Goal: Task Accomplishment & Management: Use online tool/utility

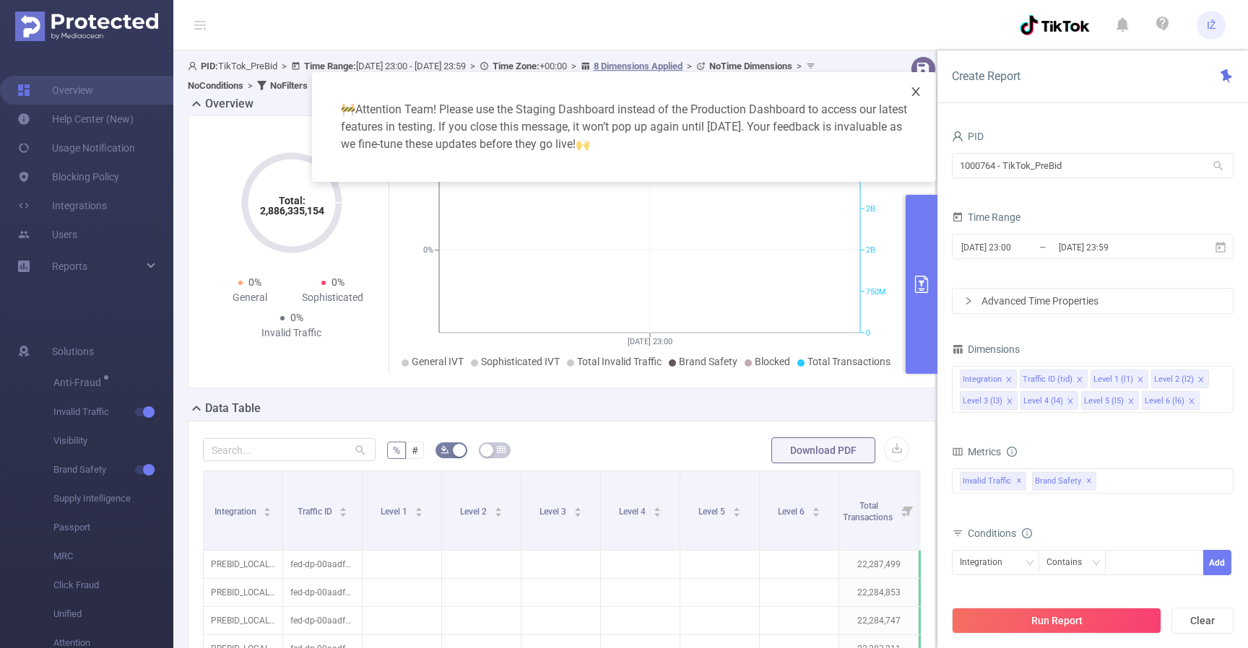
click at [915, 93] on icon "icon: close" at bounding box center [916, 92] width 12 height 12
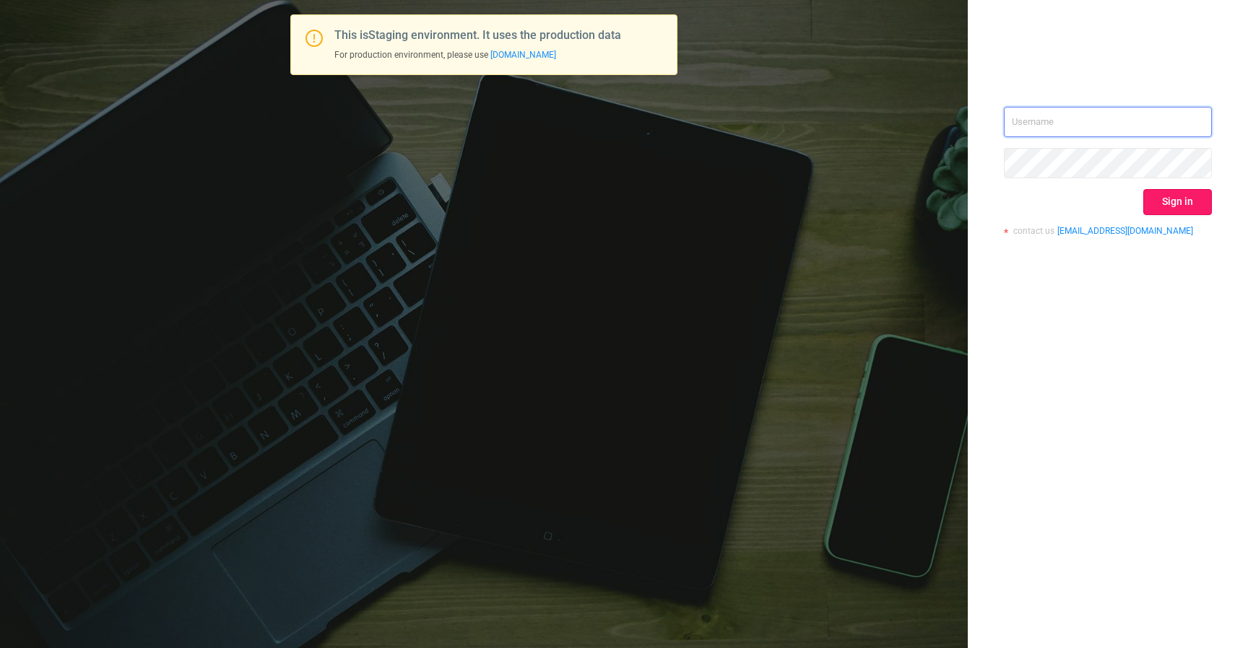
type input "izdrnja@mediaocean.com"
click at [1186, 206] on button "Sign in" at bounding box center [1177, 202] width 69 height 26
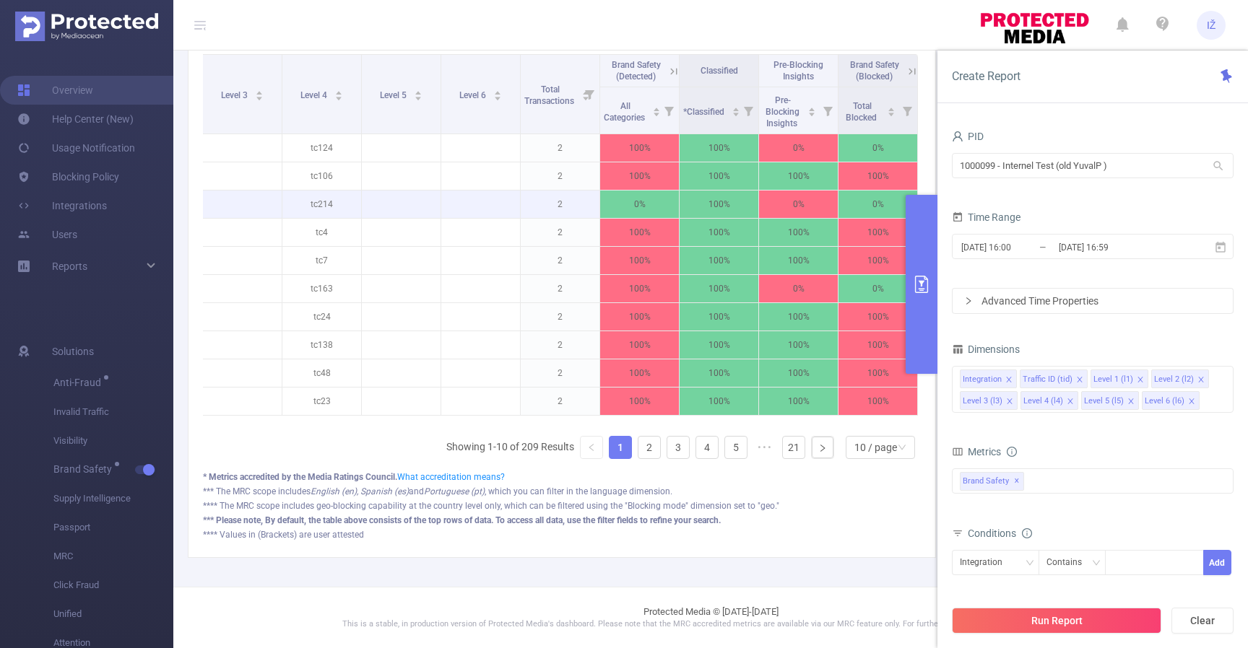
scroll to position [363, 0]
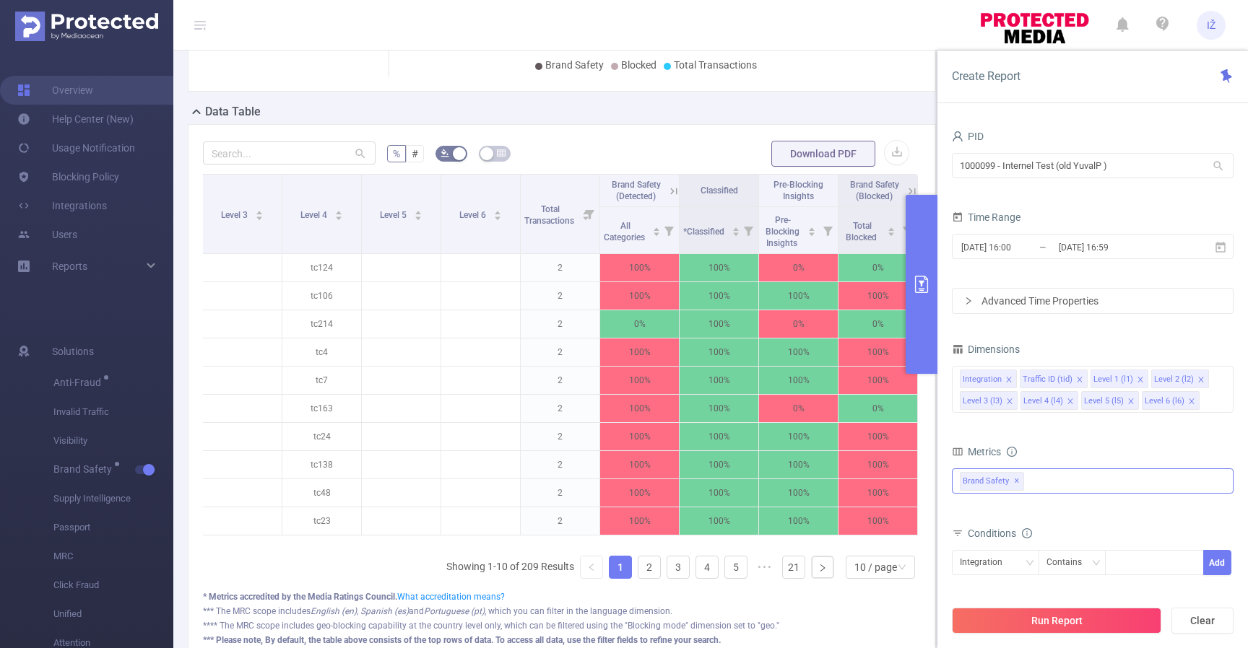
click at [1042, 482] on div "Brand Safety ✕" at bounding box center [1093, 481] width 282 height 25
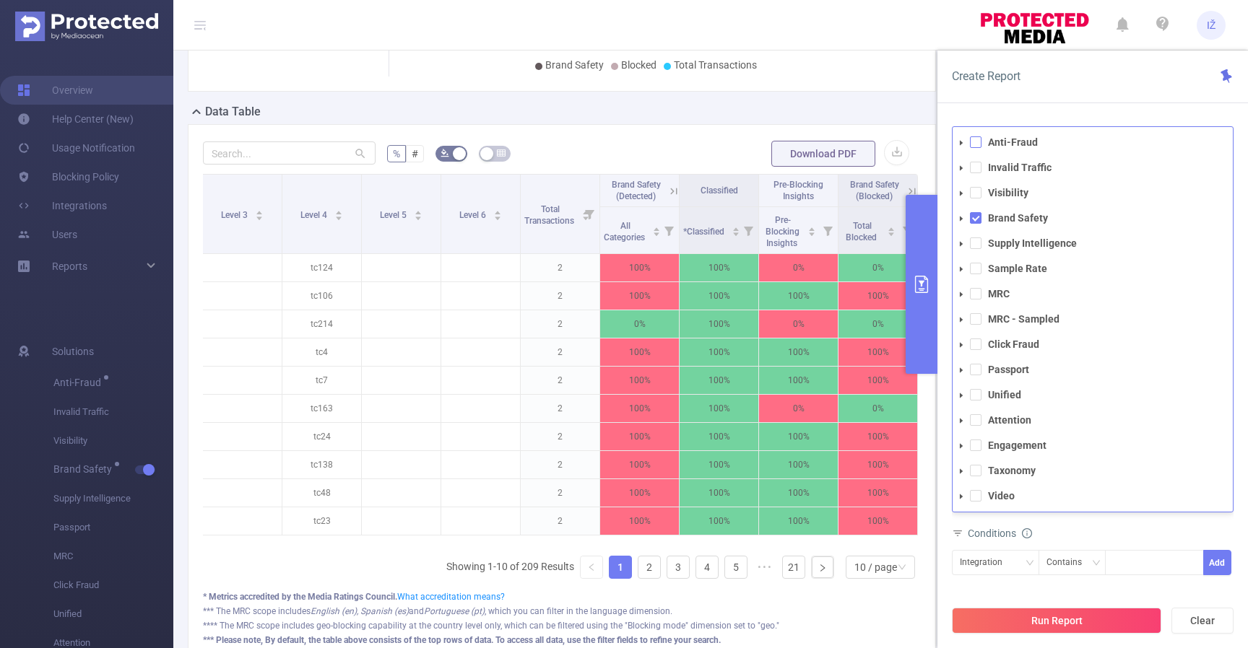
click at [981, 141] on span at bounding box center [976, 142] width 12 height 12
click at [974, 173] on li "Invalid Traffic" at bounding box center [1093, 167] width 280 height 19
click at [978, 194] on span at bounding box center [976, 193] width 12 height 12
click at [979, 172] on span at bounding box center [976, 168] width 12 height 12
click at [976, 251] on li "Supply Intelligence" at bounding box center [1093, 243] width 280 height 19
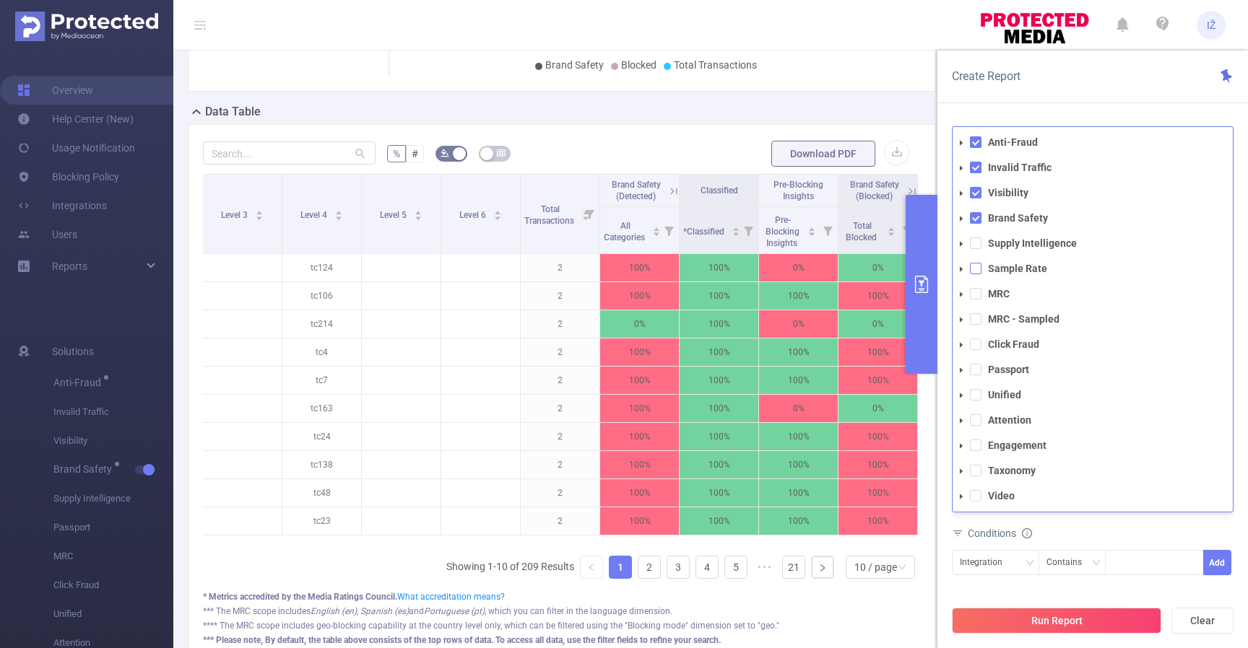
click at [975, 266] on span at bounding box center [976, 269] width 12 height 12
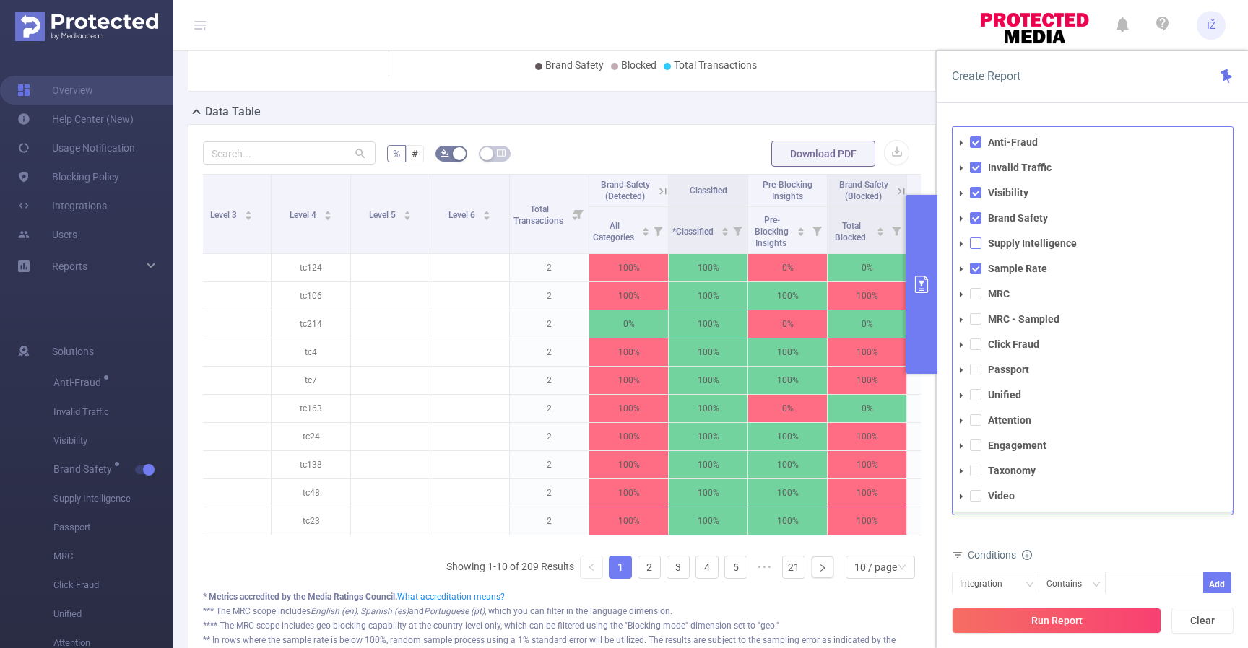
click at [976, 248] on span at bounding box center [976, 244] width 12 height 12
click at [978, 299] on span at bounding box center [976, 294] width 12 height 12
click at [978, 315] on span at bounding box center [976, 319] width 12 height 12
drag, startPoint x: 974, startPoint y: 343, endPoint x: 977, endPoint y: 354, distance: 11.2
click at [974, 343] on span at bounding box center [976, 345] width 12 height 12
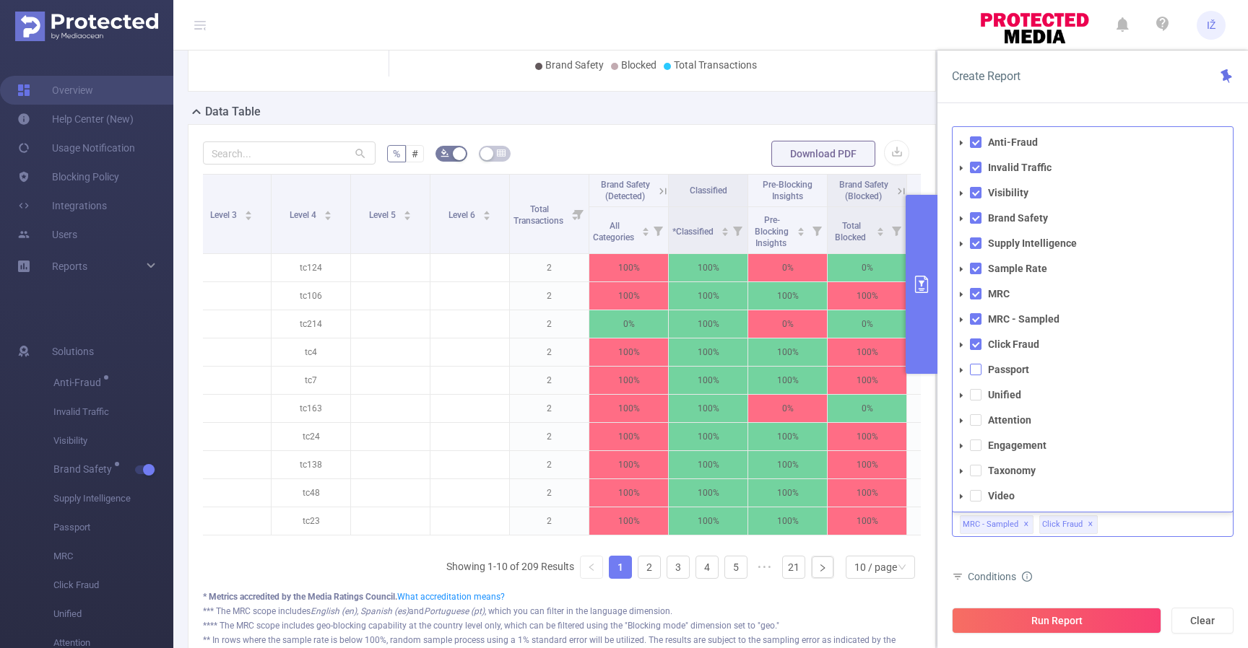
click at [976, 370] on span at bounding box center [976, 370] width 12 height 12
click at [976, 394] on span at bounding box center [976, 395] width 12 height 12
click at [976, 422] on span at bounding box center [976, 421] width 12 height 12
click at [979, 443] on span at bounding box center [976, 446] width 12 height 12
click at [976, 468] on span at bounding box center [976, 471] width 12 height 12
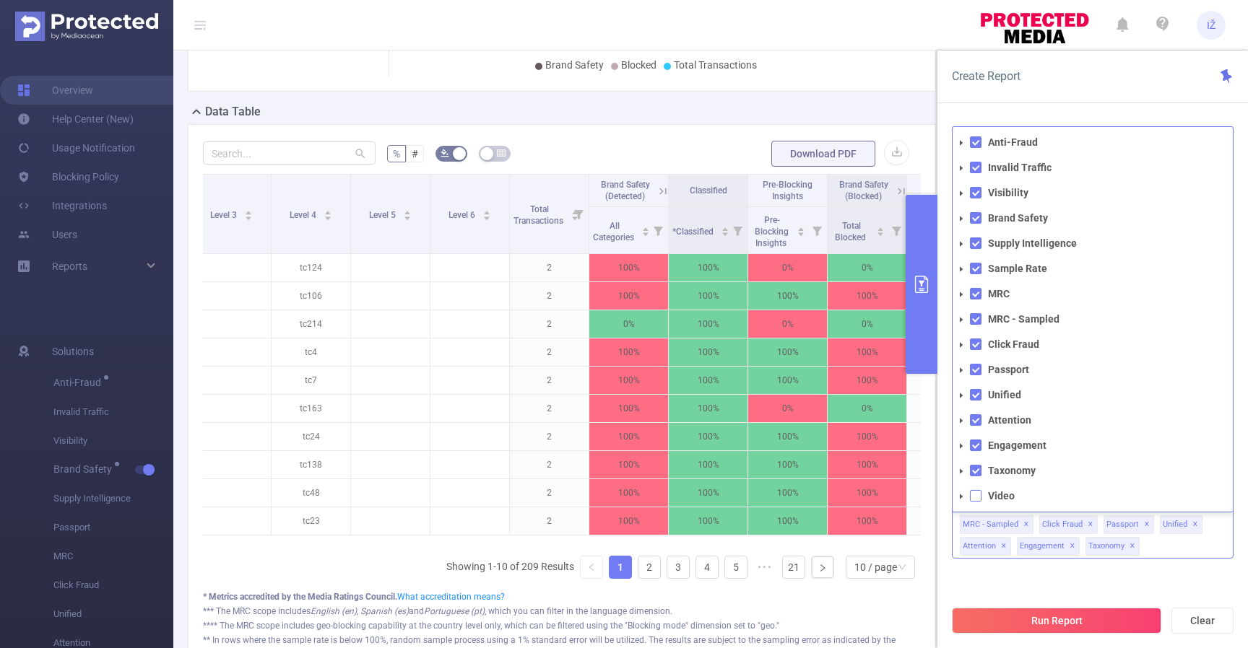
click at [976, 498] on span at bounding box center [976, 496] width 12 height 12
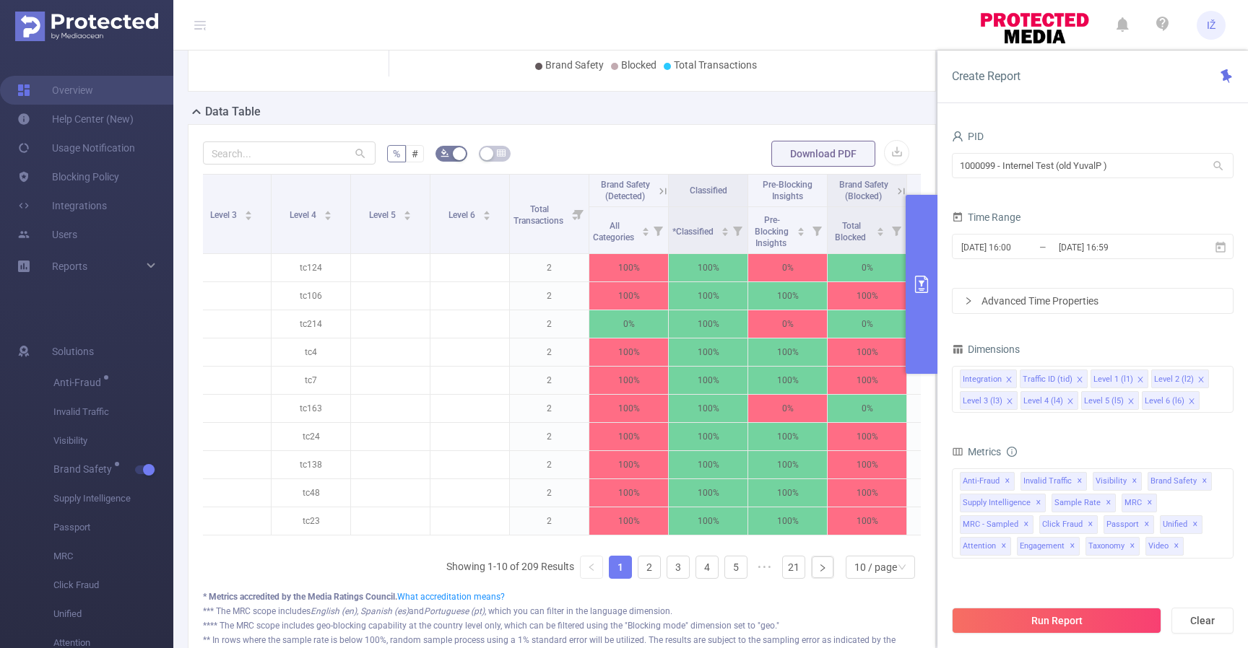
click at [1059, 573] on div "All Categories *Adult & Explicit Sexual Content *Arms *Crime *Death Injury & Mi…" at bounding box center [1093, 523] width 282 height 108
click at [1090, 620] on button "Run Report" at bounding box center [1056, 621] width 209 height 26
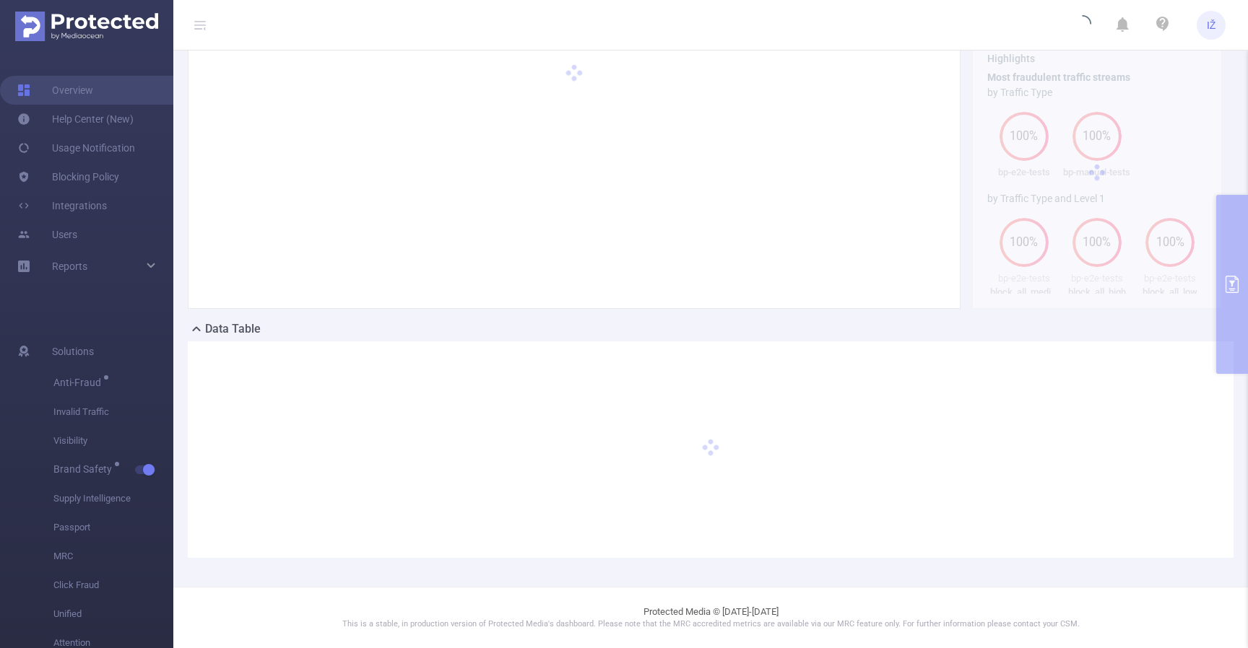
scroll to position [145, 0]
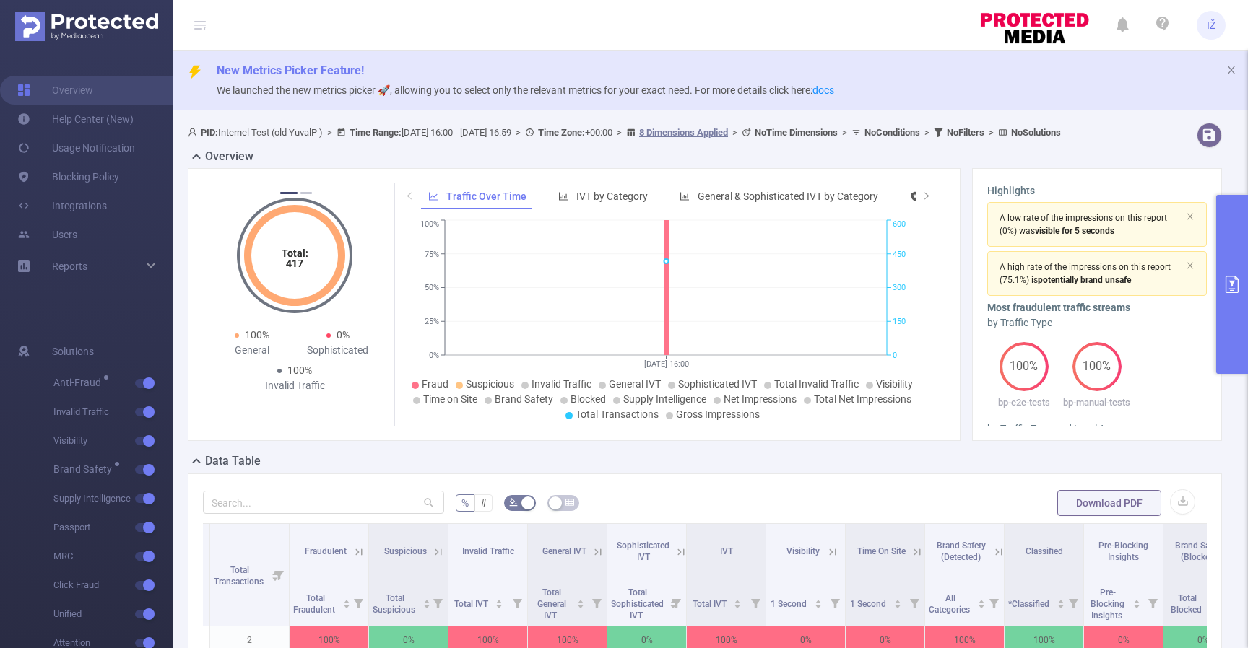
scroll to position [493, 0]
